Goal: Task Accomplishment & Management: Use online tool/utility

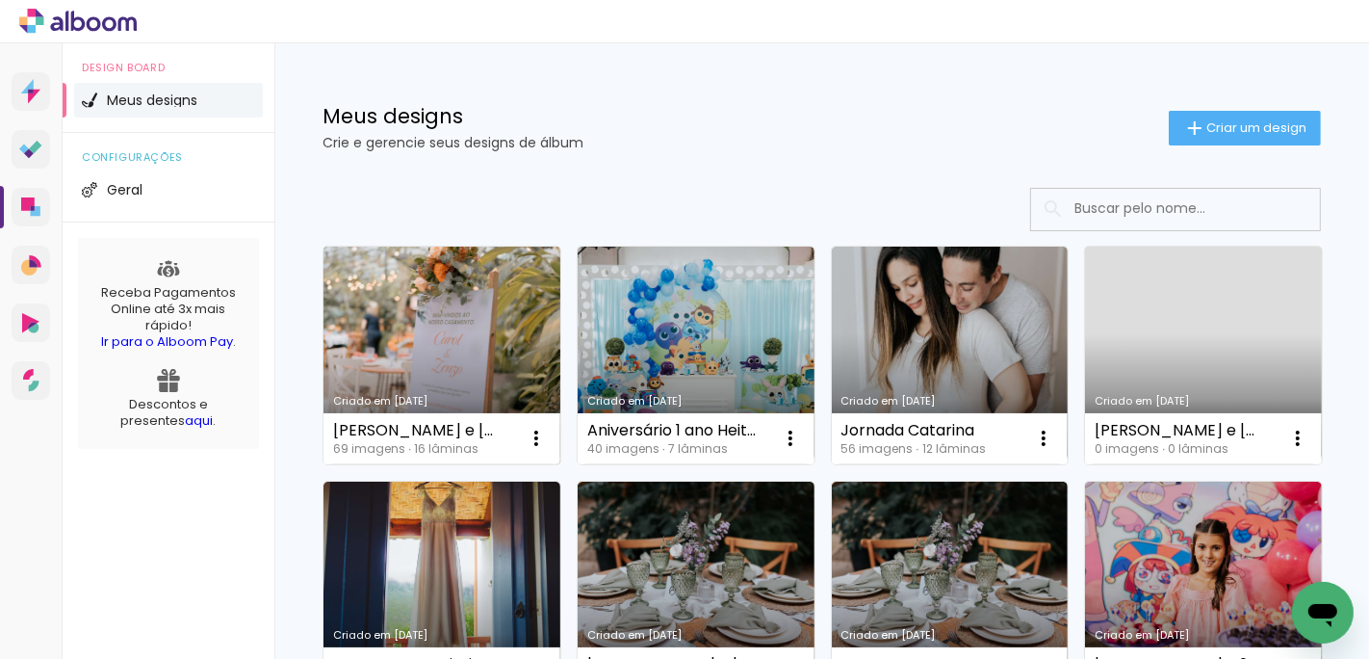
click at [446, 350] on link "Criado em [DATE]" at bounding box center [442, 356] width 237 height 218
